Goal: Check status

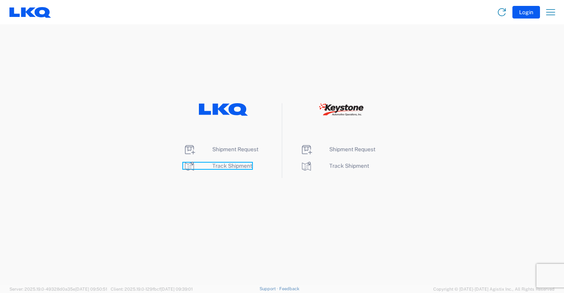
click at [242, 167] on span "Track Shipment" at bounding box center [232, 166] width 40 height 6
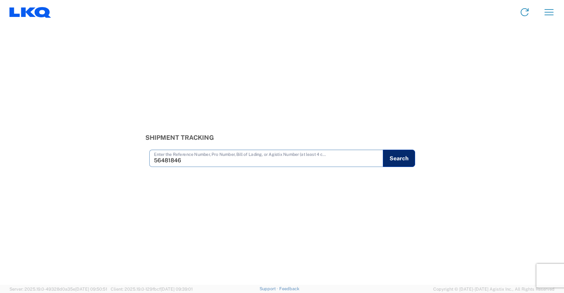
type input "56481846"
click at [399, 155] on button "Search" at bounding box center [399, 158] width 32 height 17
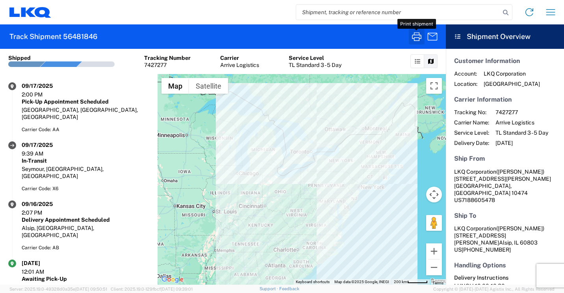
click at [413, 40] on icon "button" at bounding box center [417, 36] width 13 height 13
